Goal: Navigation & Orientation: Understand site structure

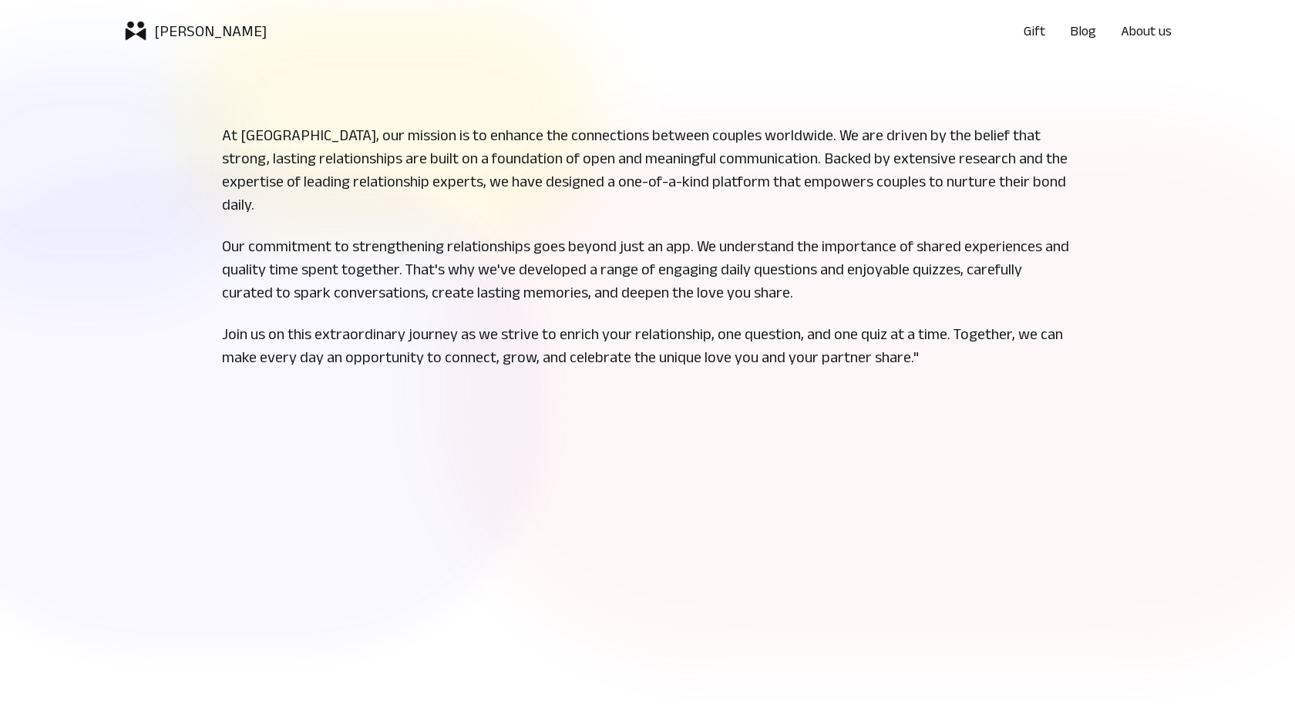
click at [148, 39] on div "[PERSON_NAME]" at bounding box center [194, 31] width 143 height 25
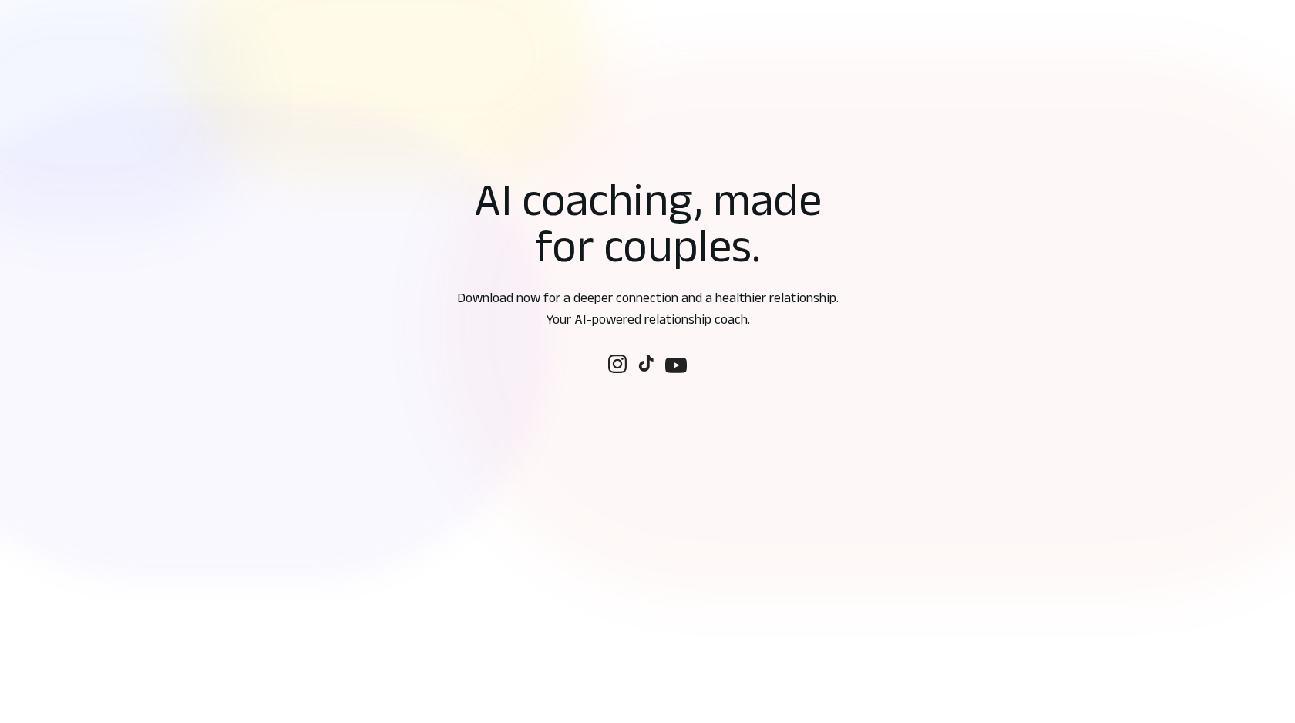
scroll to position [125, 0]
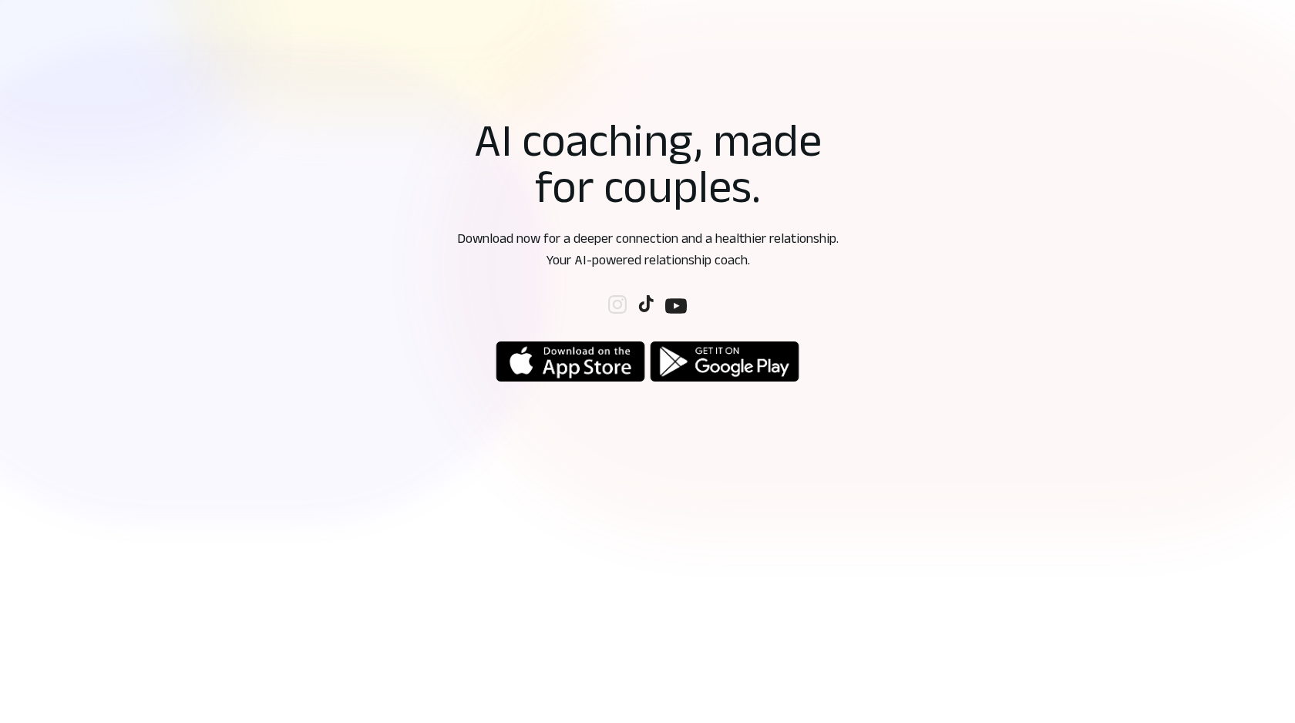
click at [612, 299] on img at bounding box center [617, 304] width 19 height 19
click at [645, 298] on img at bounding box center [645, 303] width 17 height 17
click at [726, 375] on img "button" at bounding box center [725, 361] width 150 height 43
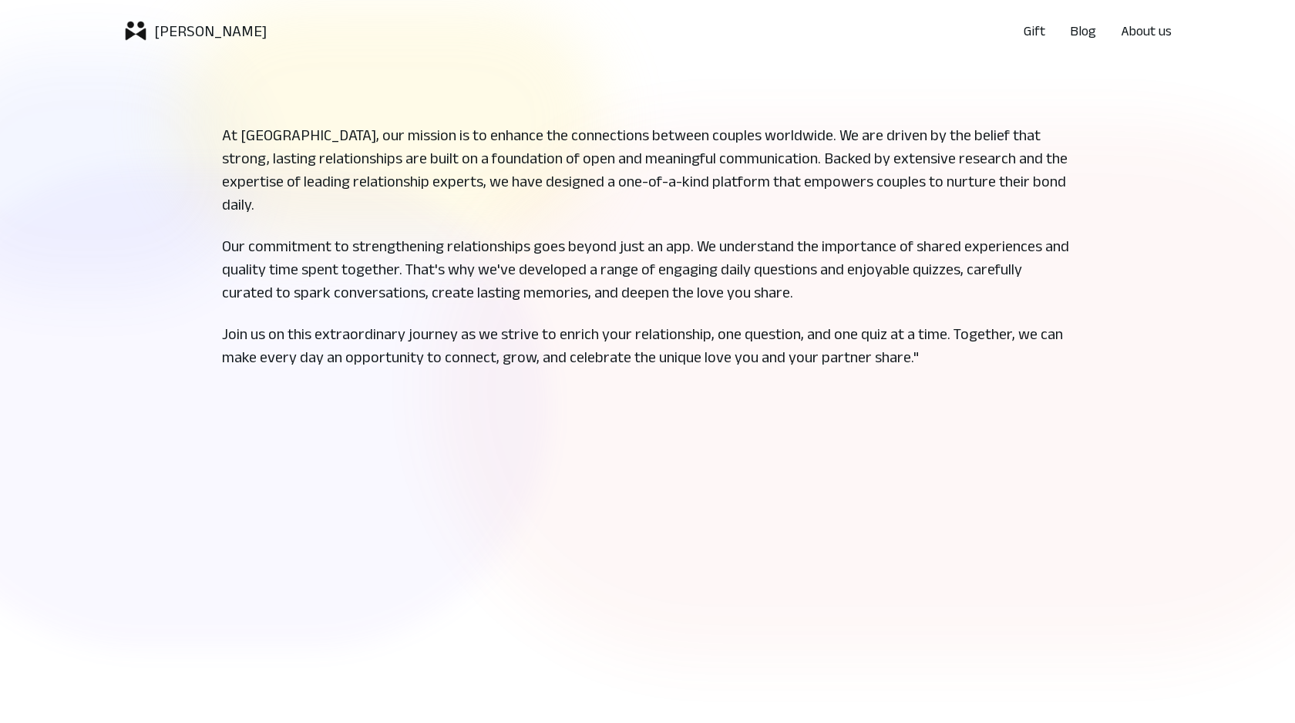
click at [159, 29] on p "[PERSON_NAME]" at bounding box center [210, 31] width 113 height 22
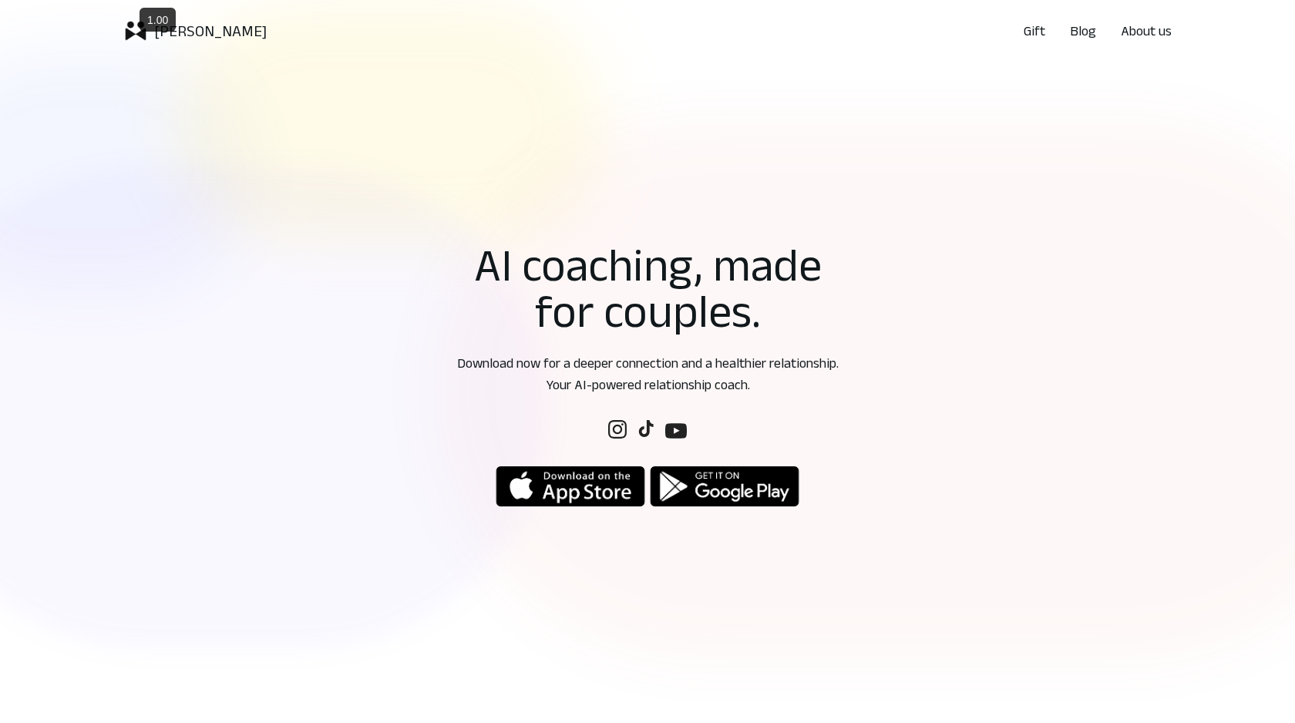
click at [1038, 33] on p "Gift" at bounding box center [1035, 31] width 22 height 22
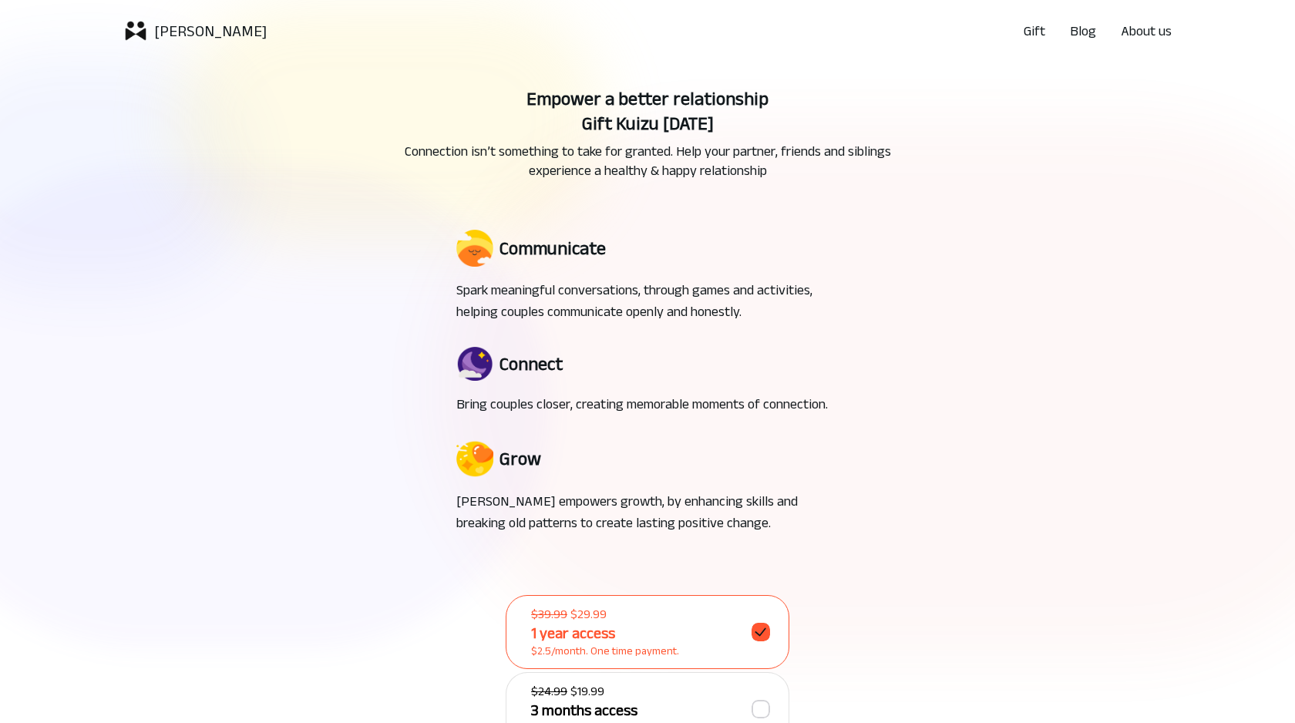
click at [1078, 30] on p "Blog" at bounding box center [1083, 31] width 26 height 22
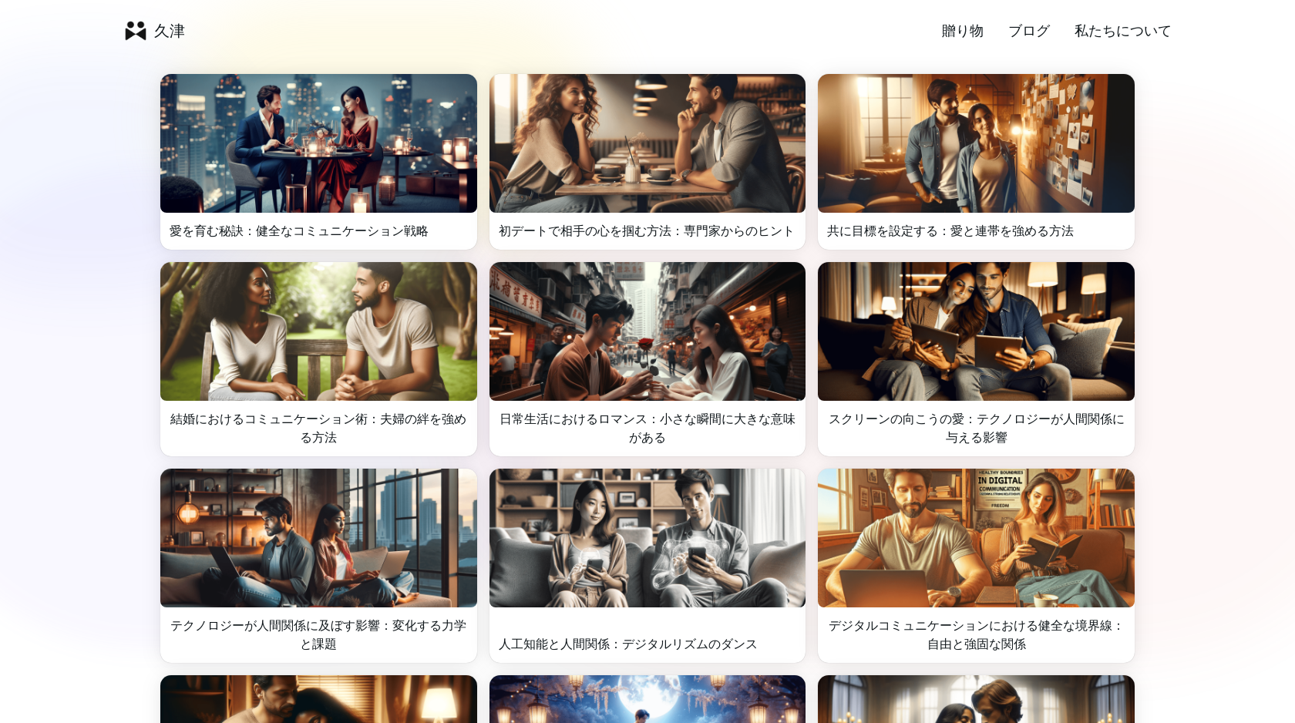
click at [137, 34] on img at bounding box center [135, 31] width 25 height 25
